Goal: Information Seeking & Learning: Learn about a topic

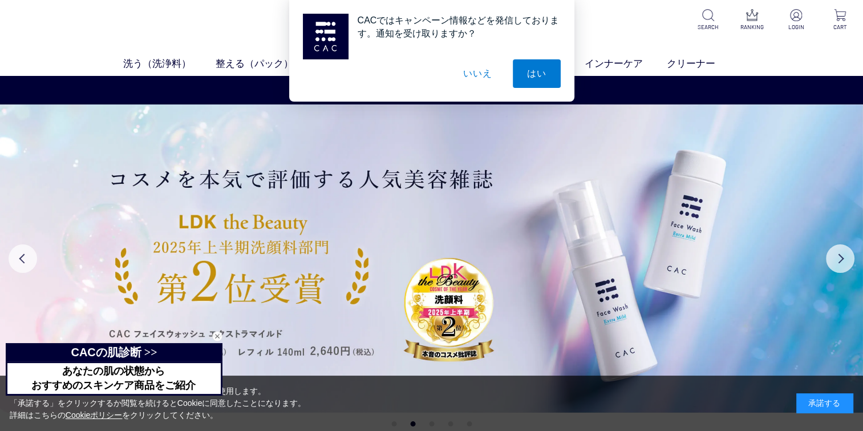
click at [484, 75] on button "いいえ" at bounding box center [477, 73] width 57 height 29
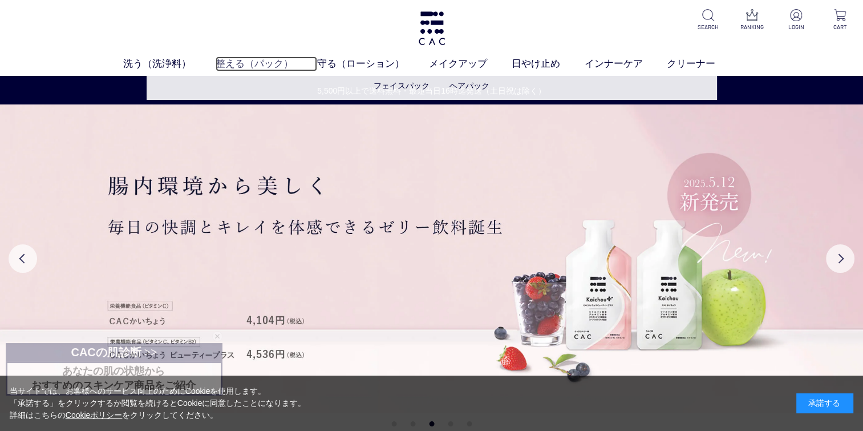
click at [262, 60] on link "整える（パック）" at bounding box center [267, 63] width 102 height 15
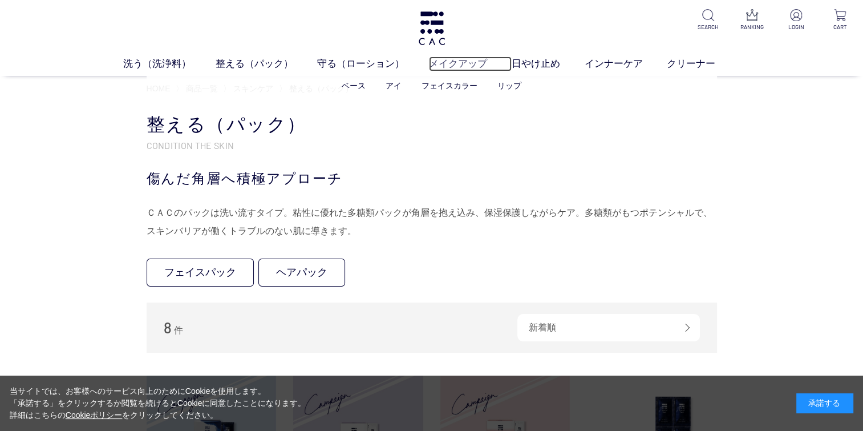
click at [462, 62] on link "メイクアップ" at bounding box center [470, 63] width 83 height 15
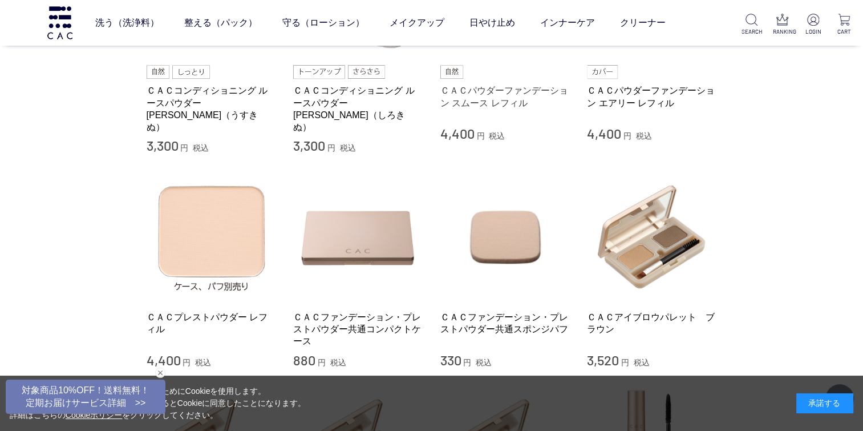
scroll to position [513, 0]
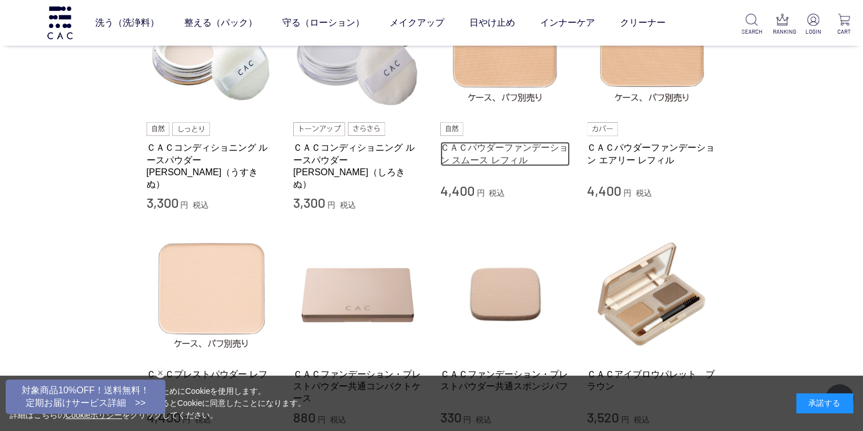
click at [495, 144] on link "ＣＡＣパウダーファンデーション スムース レフィル" at bounding box center [505, 153] width 130 height 25
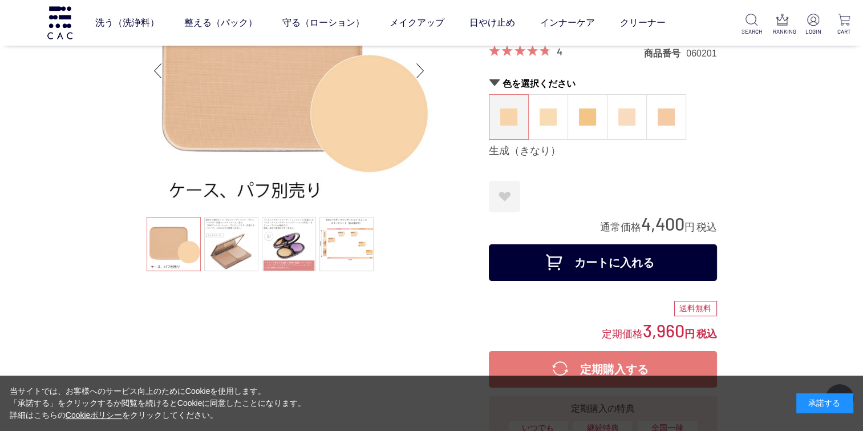
scroll to position [114, 0]
click at [546, 111] on img at bounding box center [548, 116] width 17 height 17
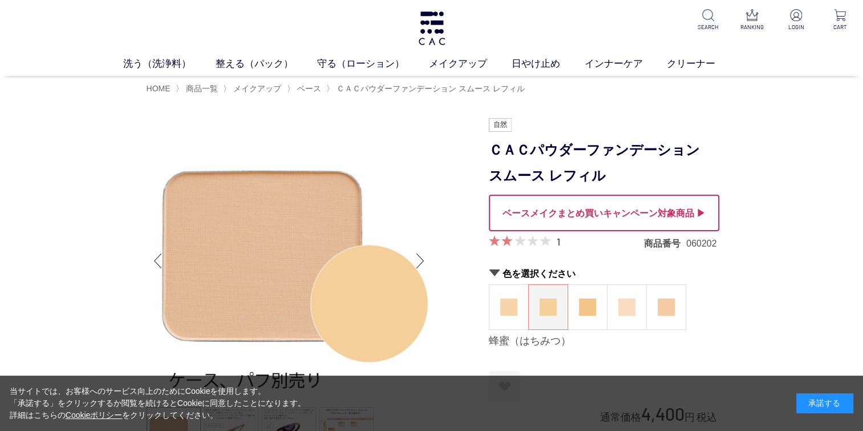
scroll to position [114, 0]
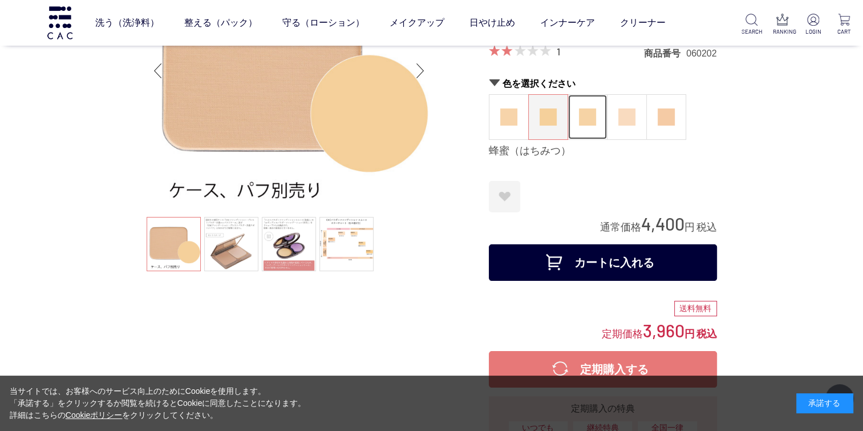
click at [588, 122] on img at bounding box center [587, 116] width 17 height 17
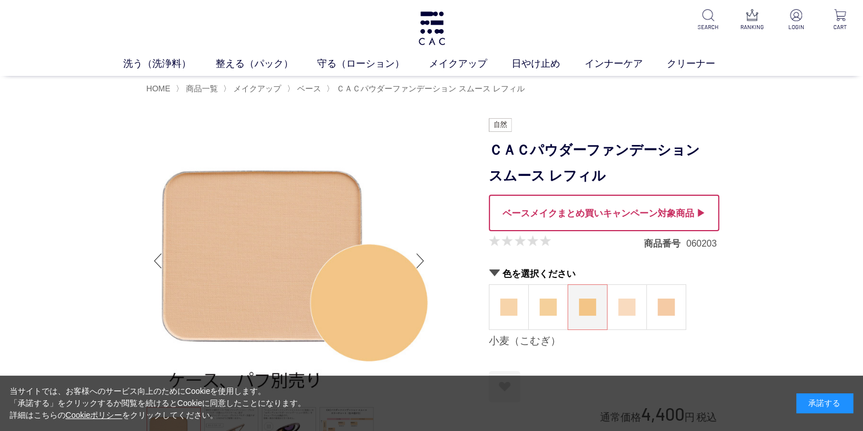
scroll to position [57, 0]
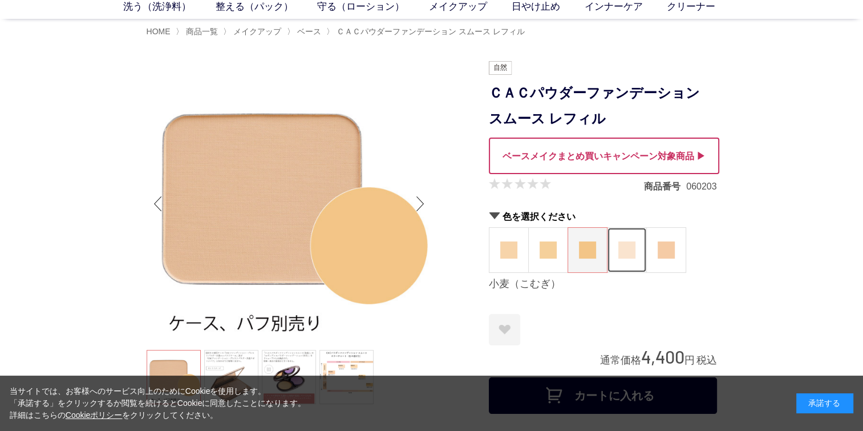
click at [641, 258] on figure at bounding box center [627, 250] width 39 height 45
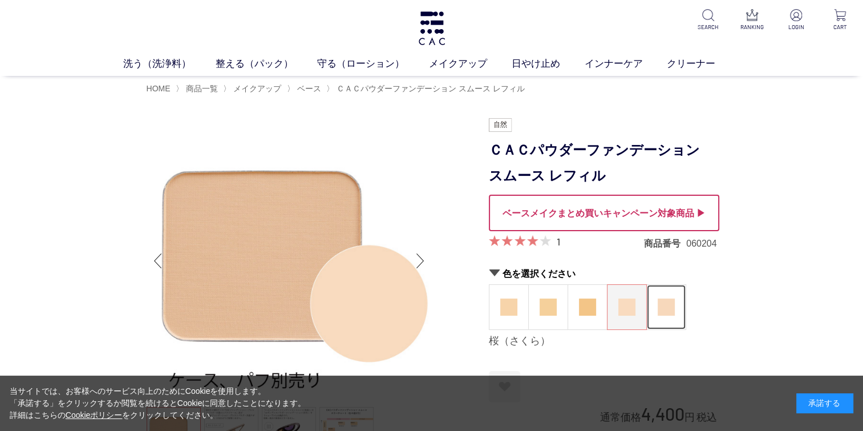
click at [672, 304] on img at bounding box center [666, 306] width 17 height 17
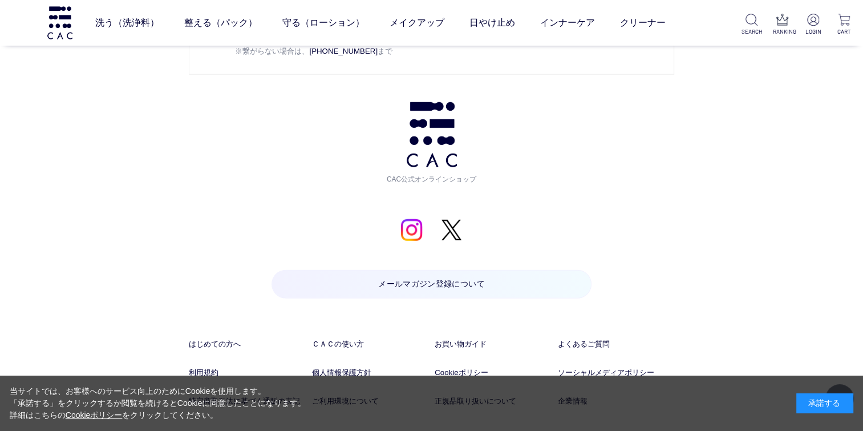
scroll to position [3212, 0]
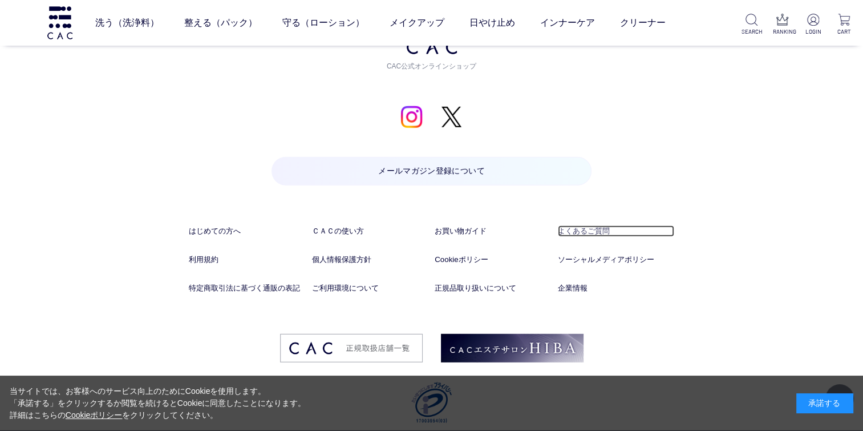
click at [579, 225] on link "よくあるご質問" at bounding box center [616, 230] width 116 height 11
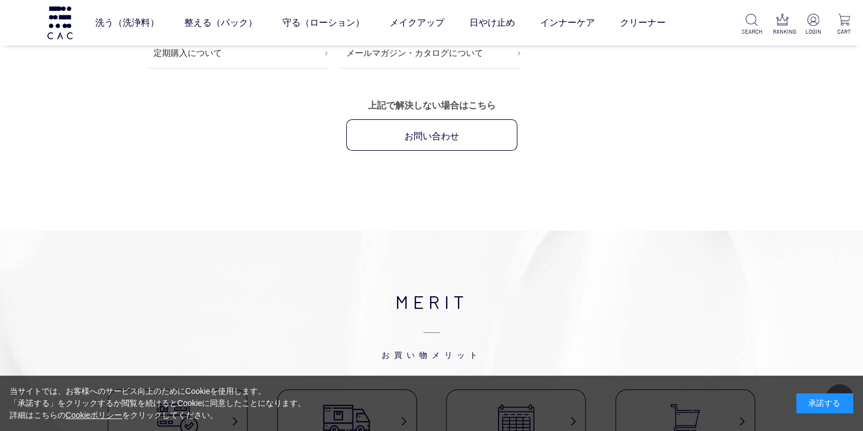
scroll to position [285, 0]
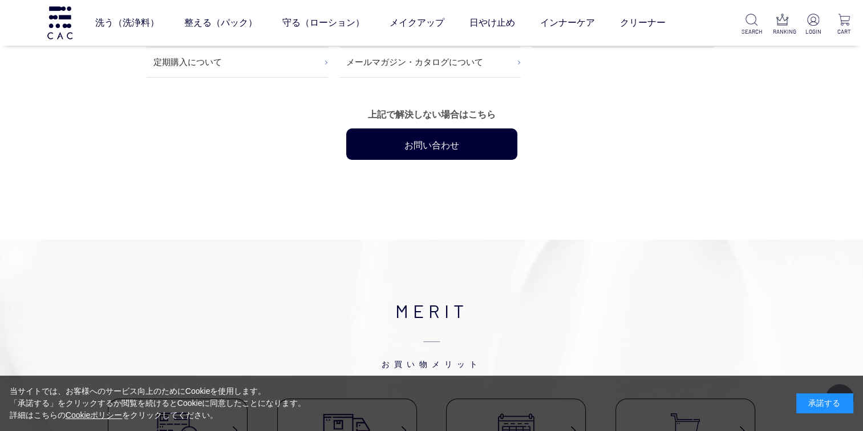
click at [450, 140] on link "お問い合わせ" at bounding box center [431, 143] width 171 height 31
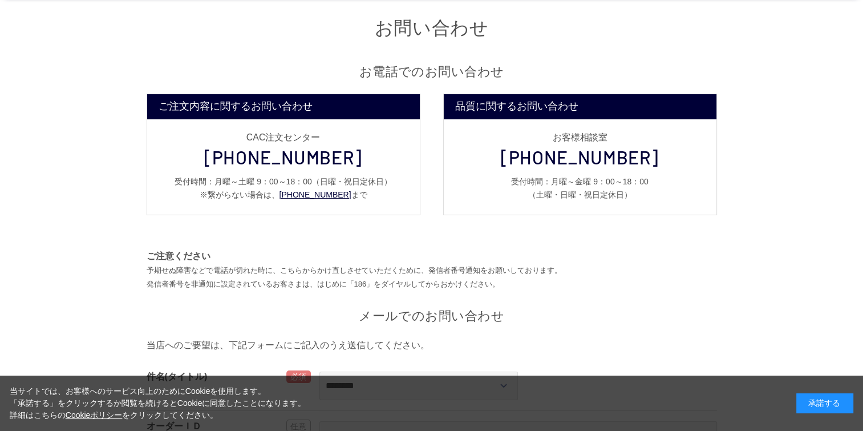
scroll to position [57, 0]
